Goal: Task Accomplishment & Management: Use online tool/utility

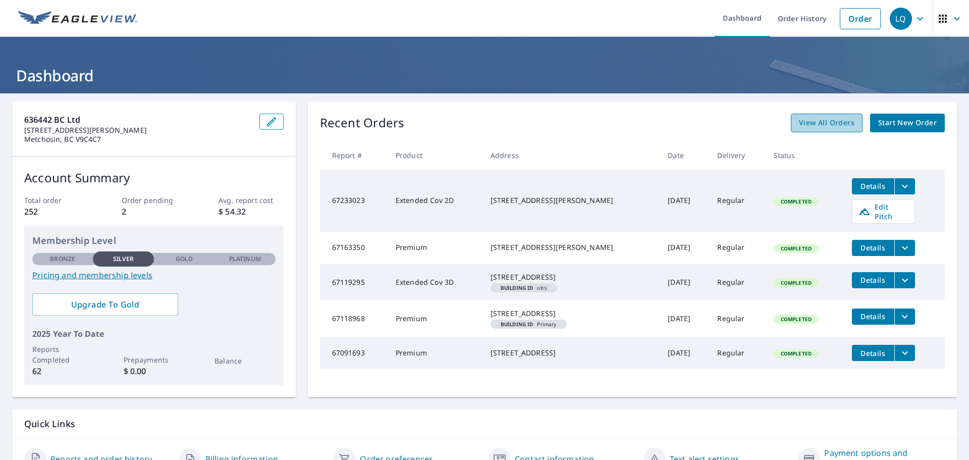
click at [835, 121] on span "View All Orders" at bounding box center [827, 123] width 56 height 13
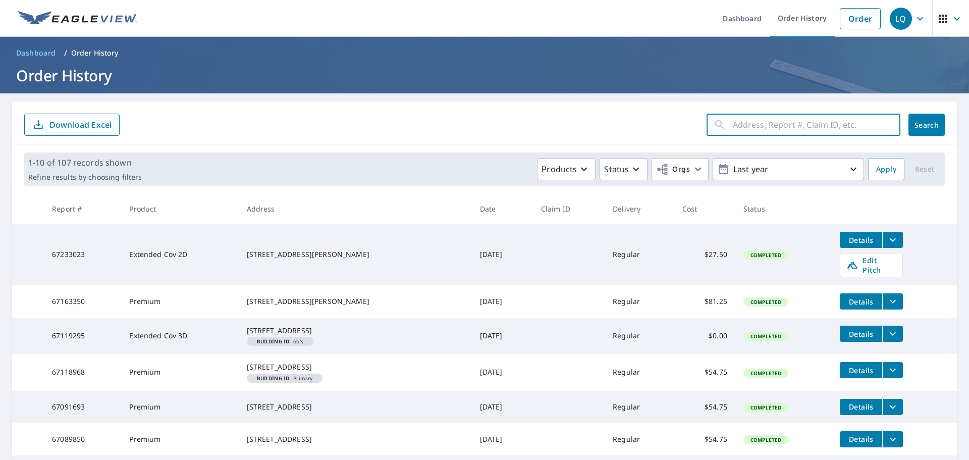
click at [749, 128] on input "text" at bounding box center [817, 125] width 168 height 28
type input "677 Stewart Mountain Rd"
click at [930, 128] on span "Search" at bounding box center [927, 125] width 20 height 10
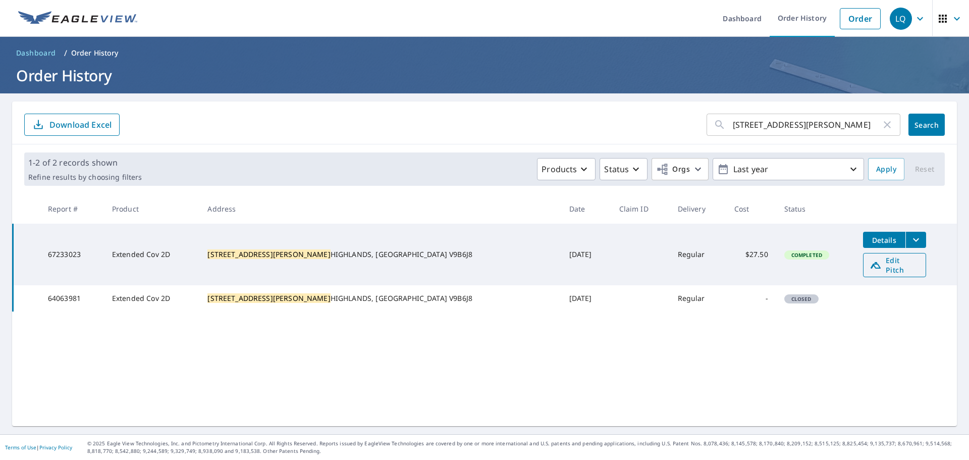
click at [876, 262] on span "Edit Pitch" at bounding box center [895, 264] width 50 height 19
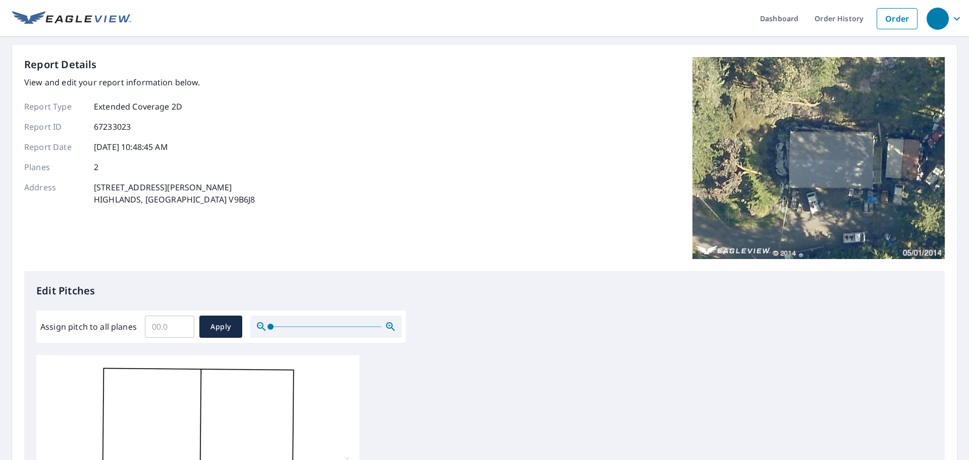
click at [162, 324] on input "Assign pitch to all planes" at bounding box center [169, 326] width 49 height 28
type input "3"
click at [227, 330] on span "Apply" at bounding box center [220, 327] width 27 height 13
type input "3"
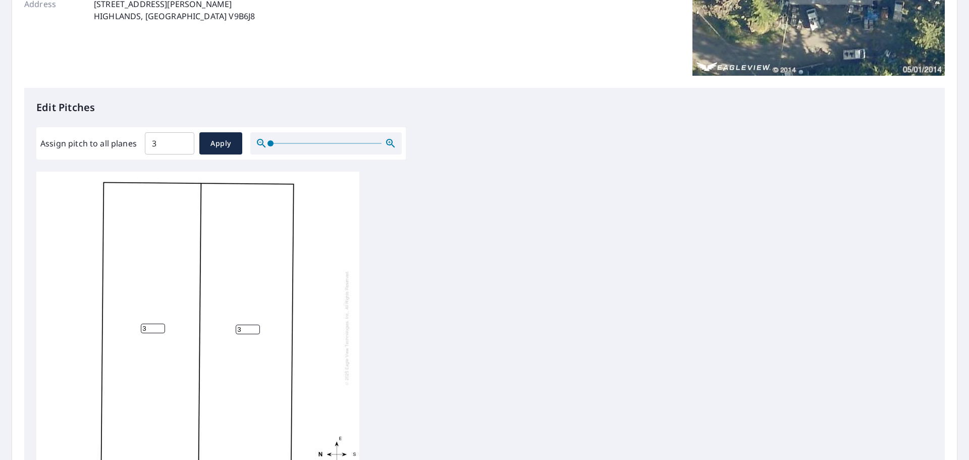
scroll to position [339, 0]
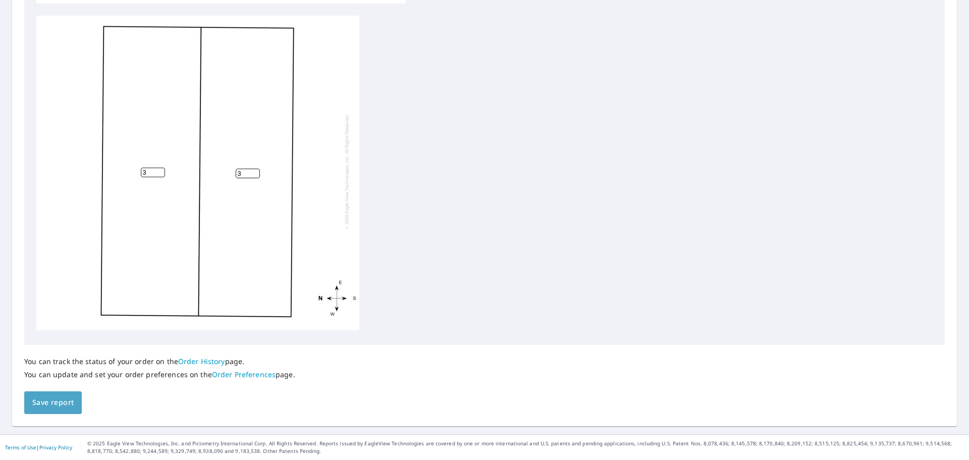
click at [65, 402] on span "Save report" at bounding box center [52, 402] width 41 height 13
click at [71, 405] on span "Save report" at bounding box center [52, 403] width 41 height 13
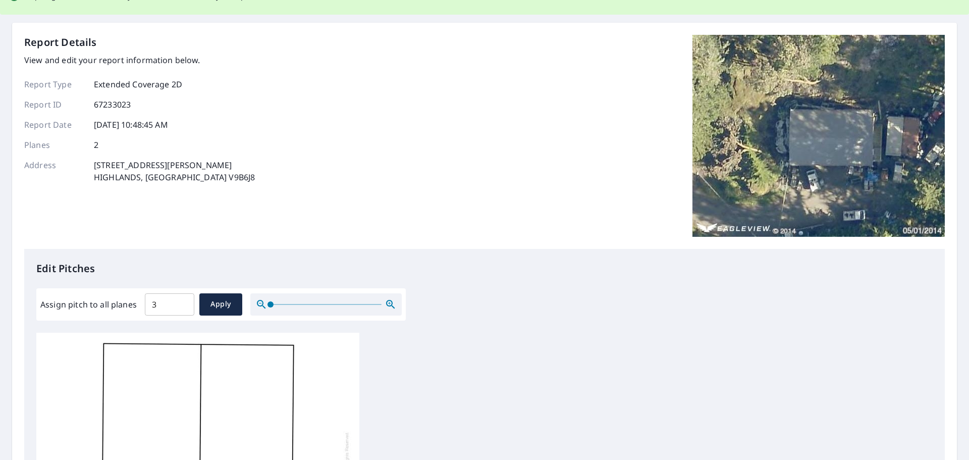
scroll to position [0, 0]
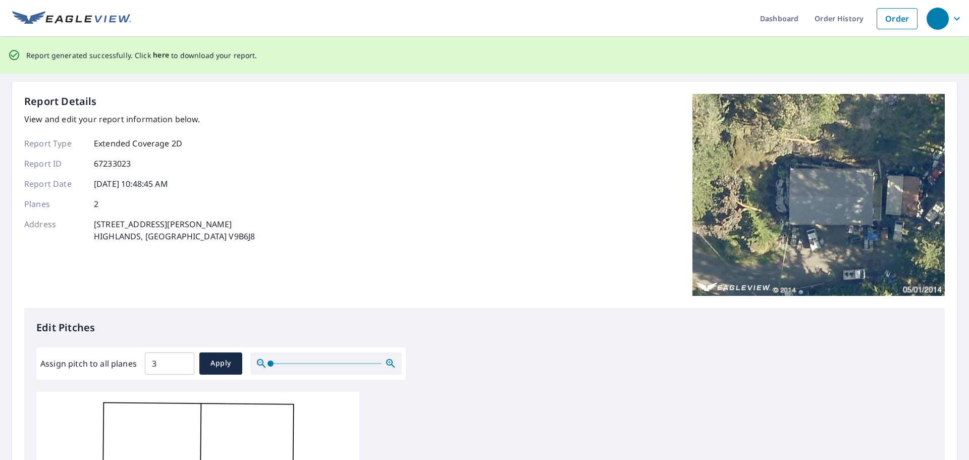
click at [159, 58] on span "here" at bounding box center [161, 55] width 17 height 13
